Goal: Transaction & Acquisition: Purchase product/service

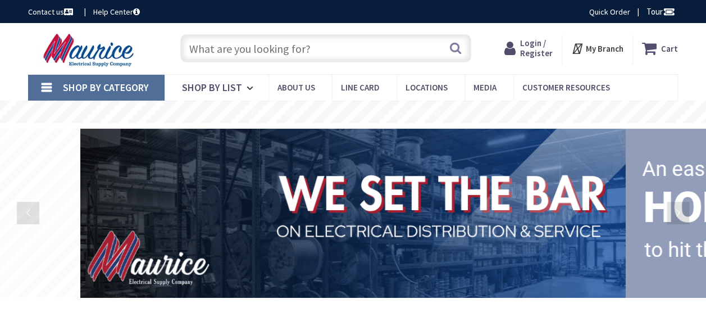
click at [528, 48] on span "Login / Register" at bounding box center [536, 48] width 33 height 21
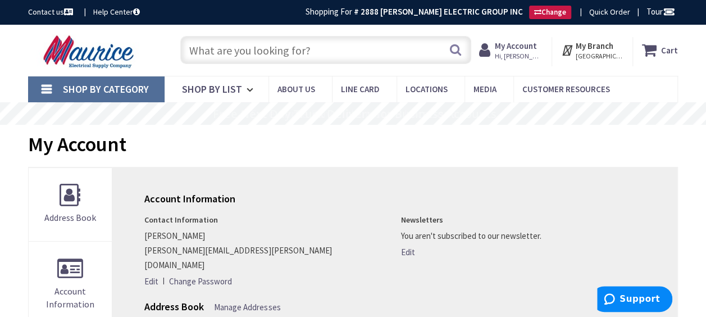
click at [322, 48] on input "text" at bounding box center [325, 50] width 291 height 28
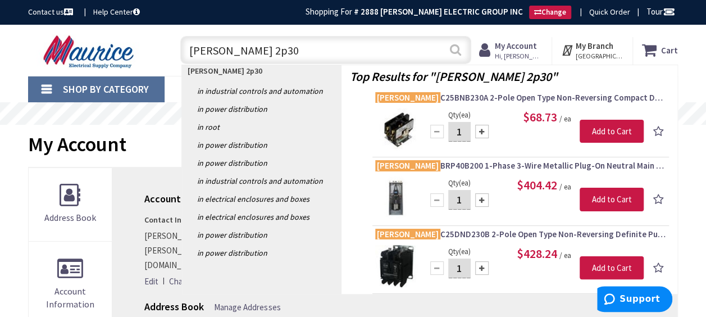
type input "eaton 2p30"
click at [454, 51] on button "Search" at bounding box center [455, 49] width 15 height 25
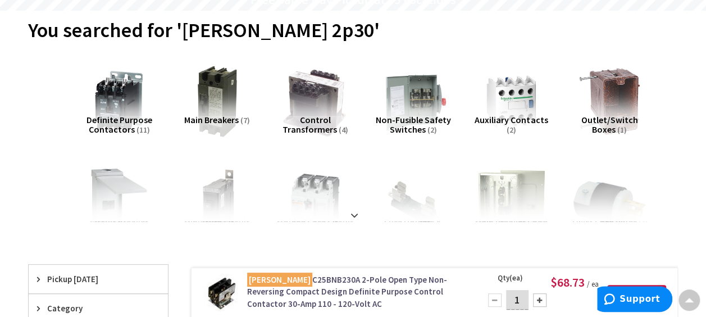
scroll to position [168, 0]
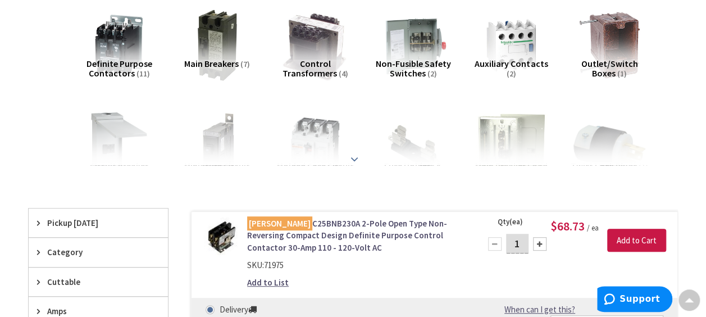
click at [349, 157] on strong at bounding box center [354, 159] width 13 height 12
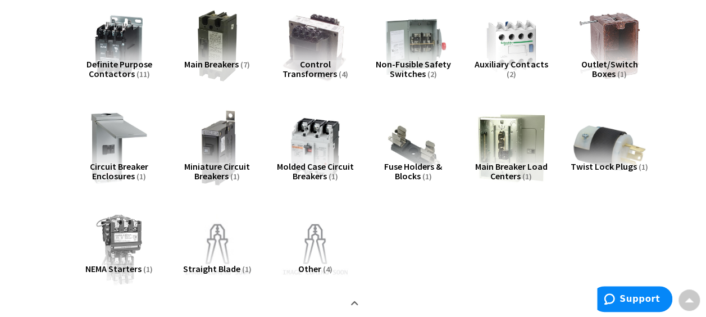
click at [207, 144] on img at bounding box center [216, 147] width 79 height 79
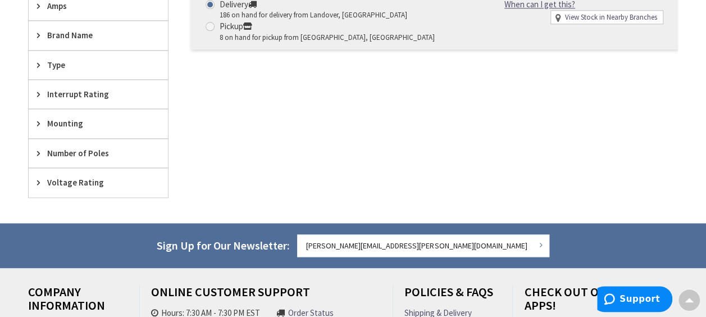
scroll to position [724, 0]
